Goal: Transaction & Acquisition: Subscribe to service/newsletter

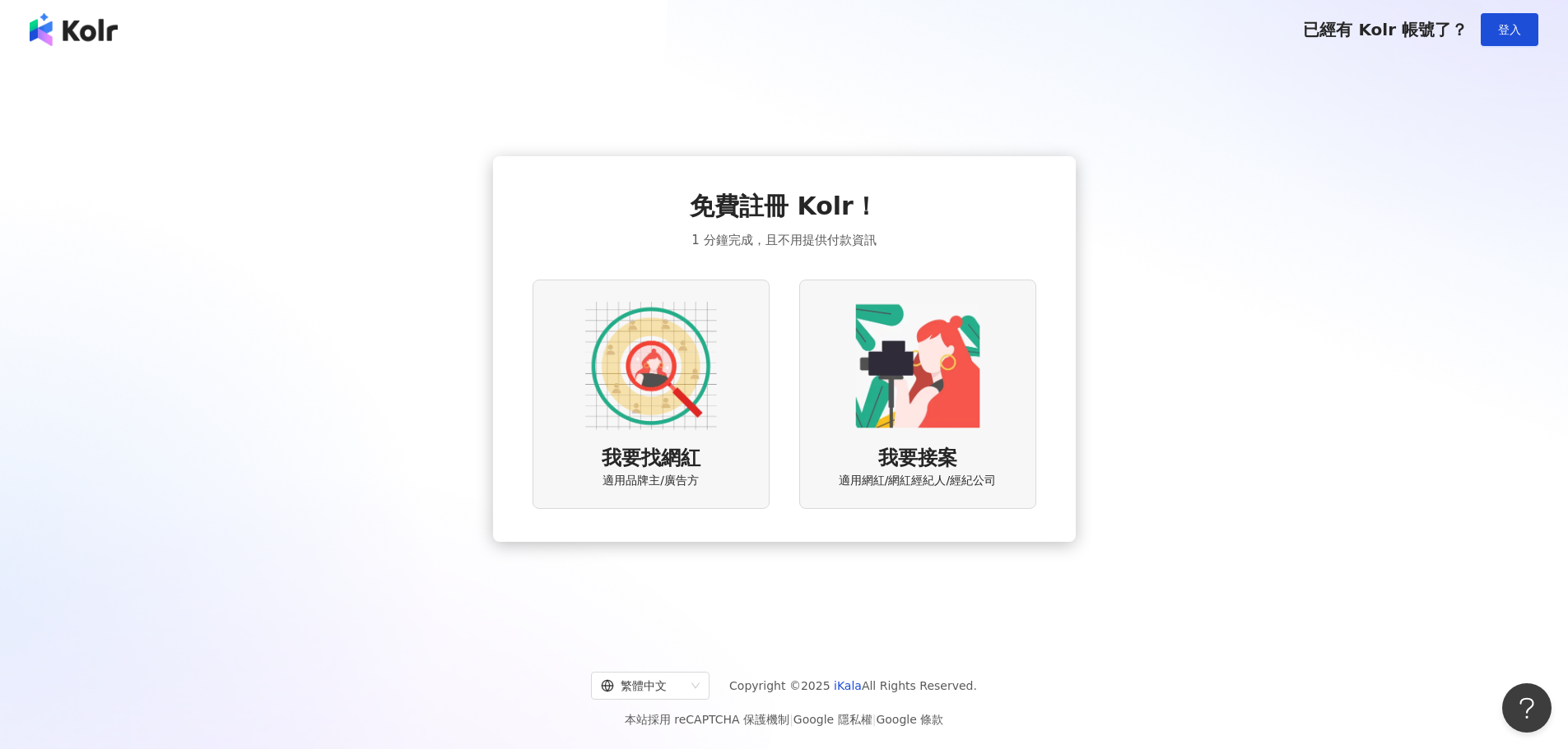
click at [646, 362] on img at bounding box center [651, 366] width 132 height 132
click at [671, 368] on img at bounding box center [651, 366] width 132 height 132
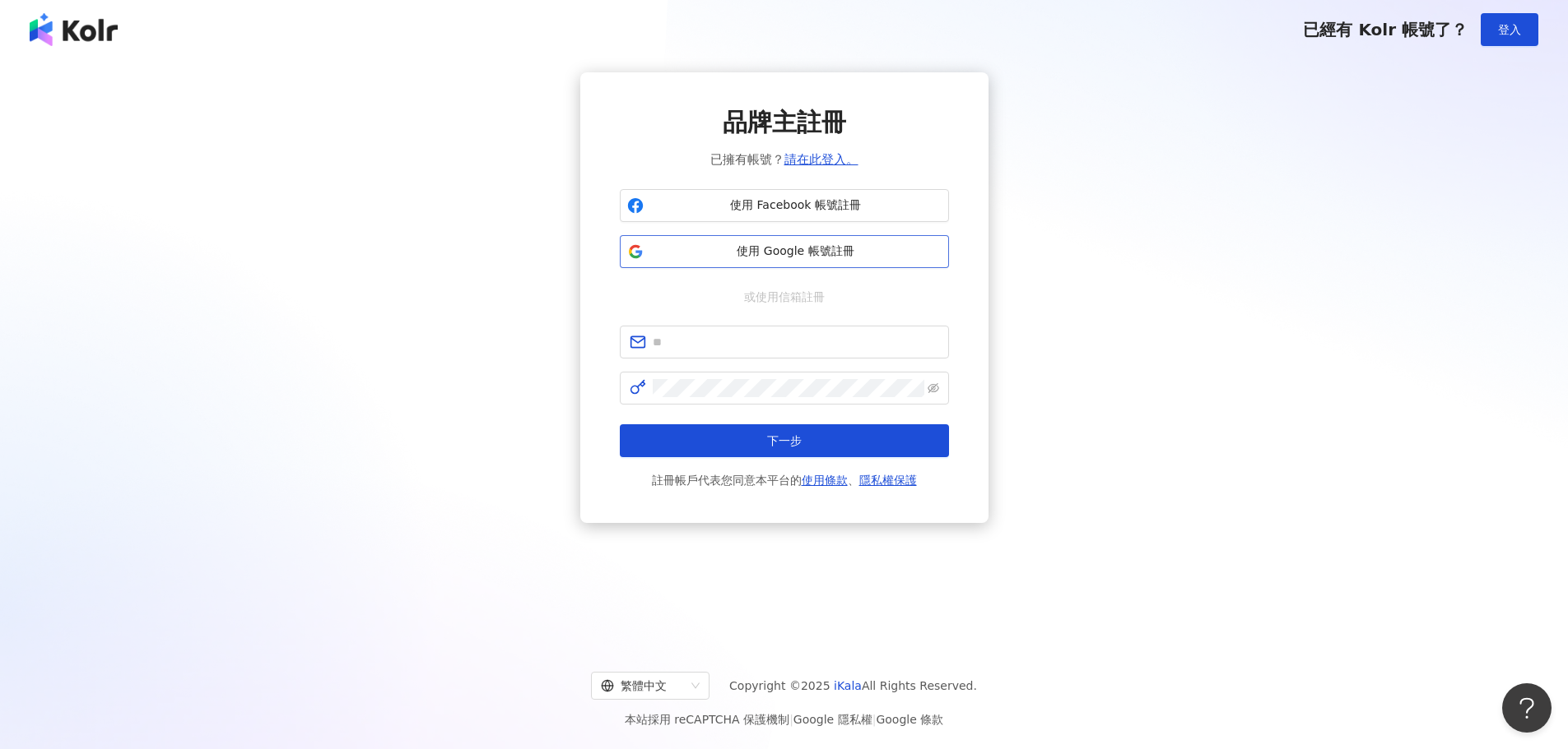
click at [778, 252] on span "使用 Google 帳號註冊" at bounding box center [795, 252] width 291 height 16
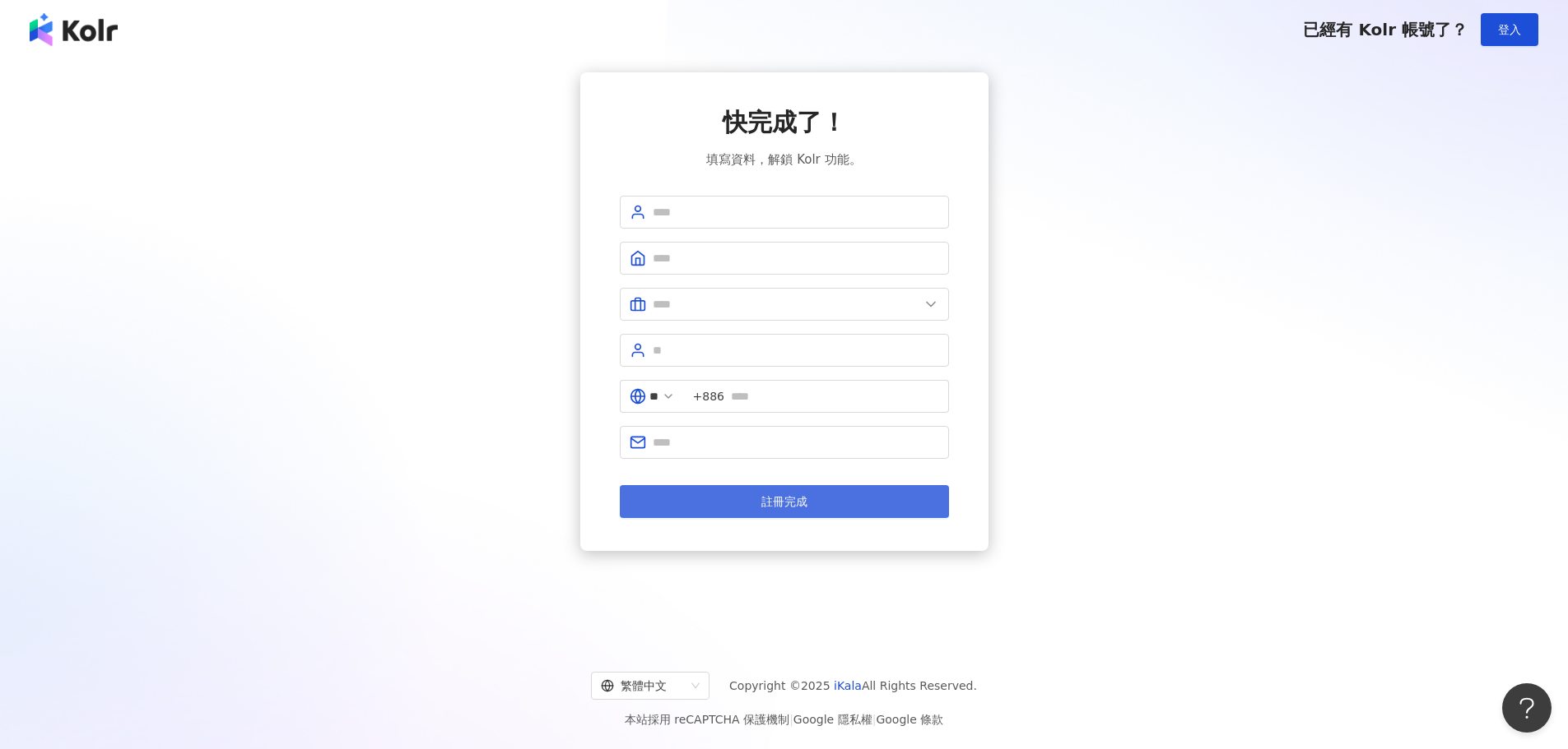
click at [876, 504] on button "註冊完成" at bounding box center [784, 501] width 329 height 33
